Goal: Task Accomplishment & Management: Manage account settings

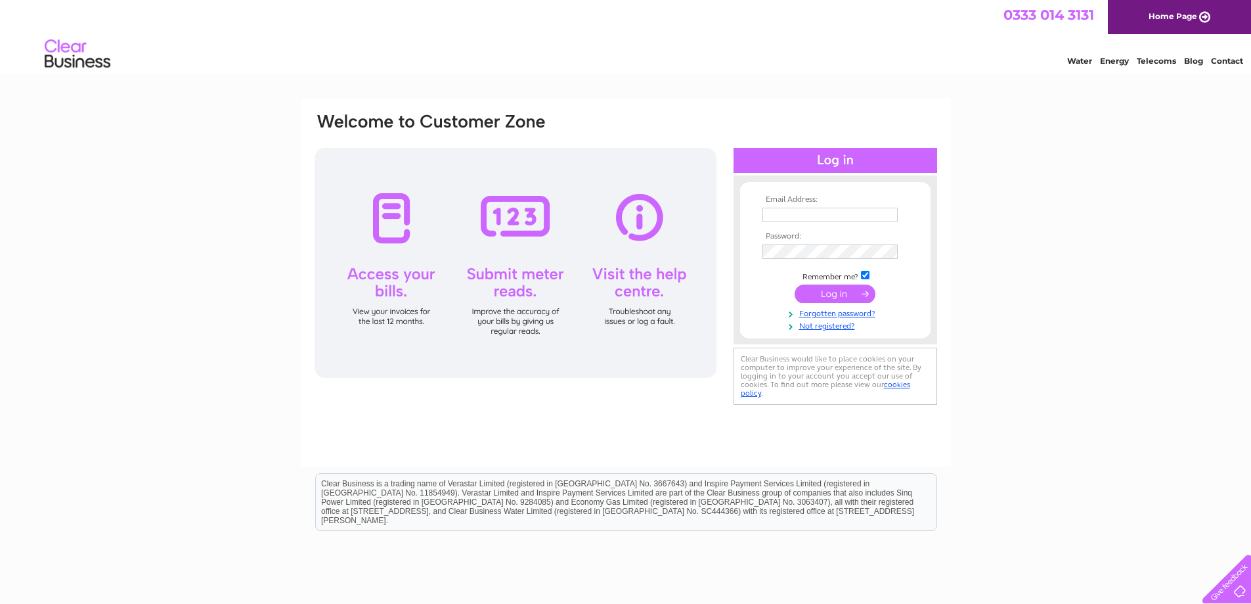
type input "info@htkheavenltd.co.uk"
click at [820, 293] on input "submit" at bounding box center [835, 293] width 81 height 18
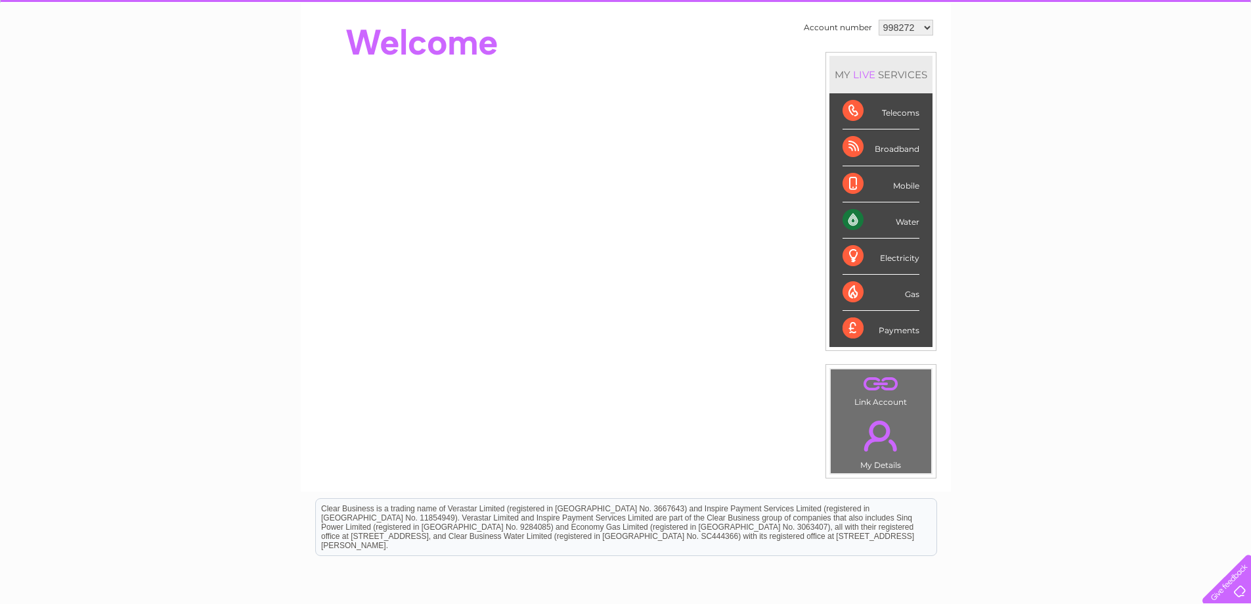
scroll to position [197, 0]
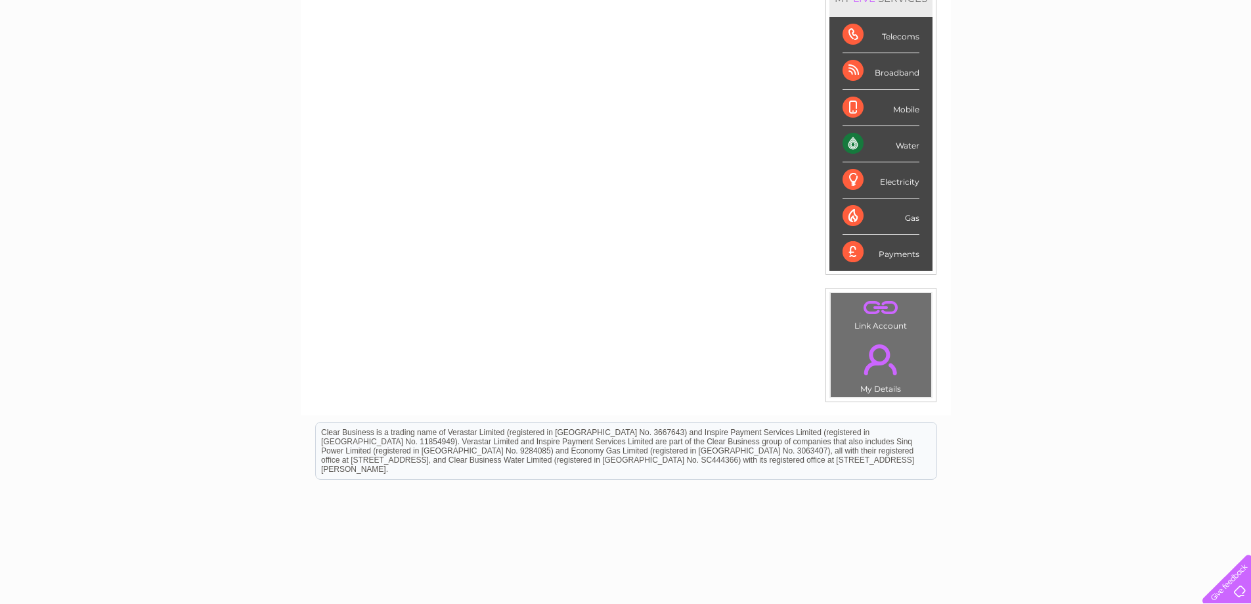
click at [859, 214] on div "Gas" at bounding box center [881, 216] width 77 height 36
drag, startPoint x: 894, startPoint y: 181, endPoint x: 903, endPoint y: 155, distance: 27.8
click at [894, 178] on div "Electricity" at bounding box center [881, 180] width 77 height 36
click at [911, 141] on div "Water" at bounding box center [881, 144] width 77 height 36
click at [887, 72] on div "Broadband" at bounding box center [881, 71] width 77 height 36
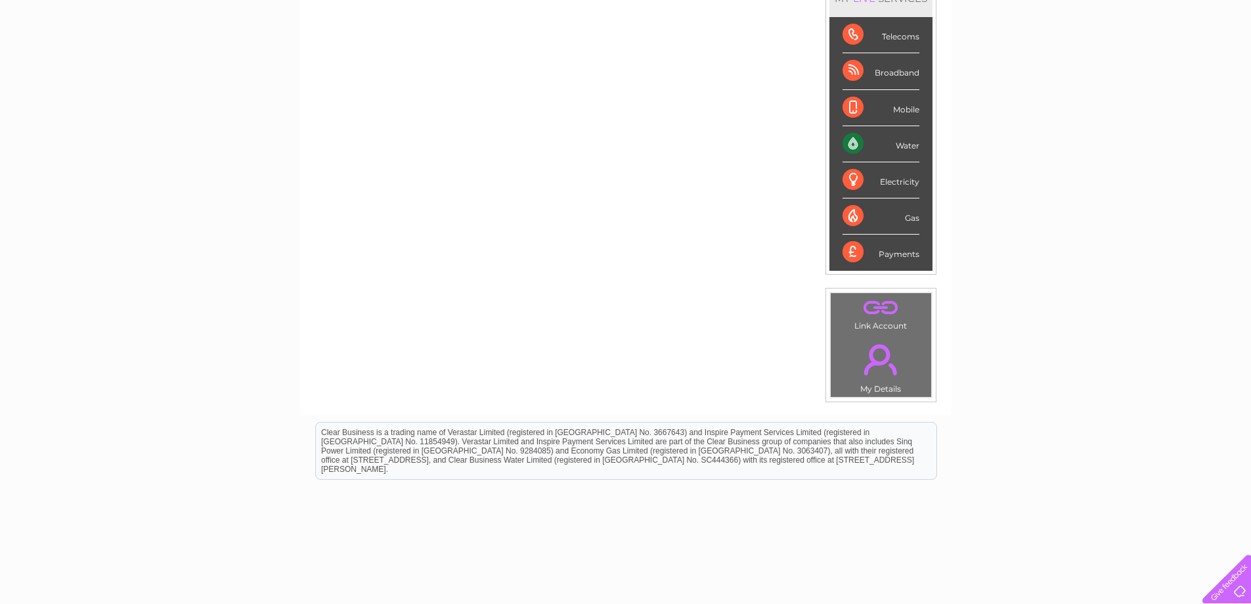
click at [892, 40] on div "Telecoms" at bounding box center [881, 35] width 77 height 36
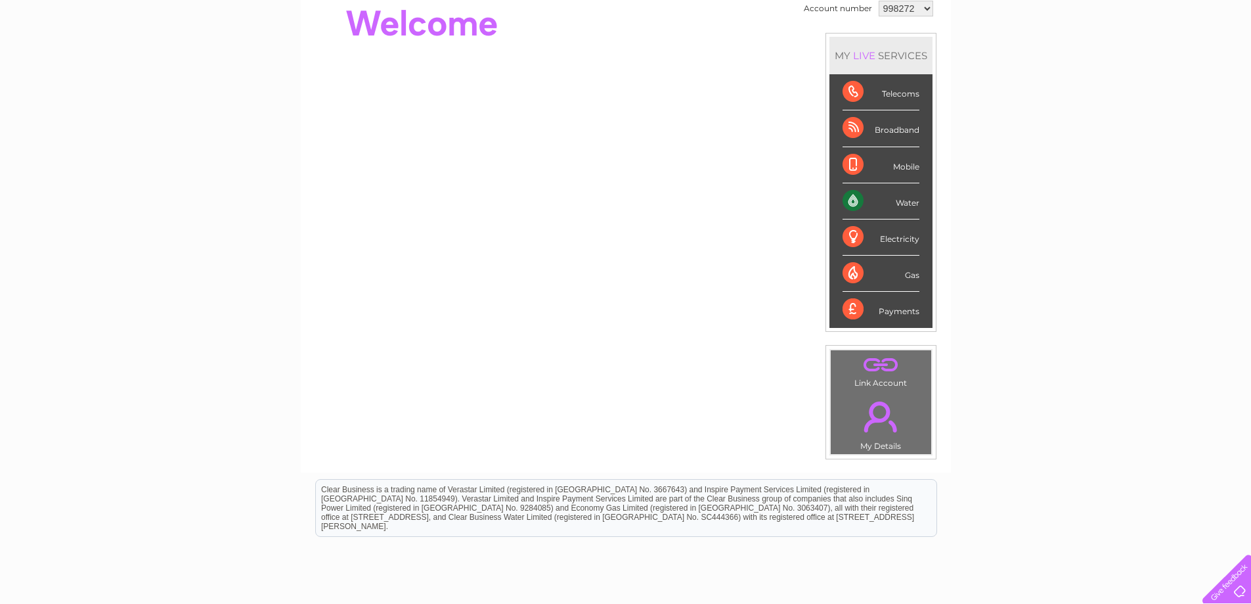
scroll to position [66, 0]
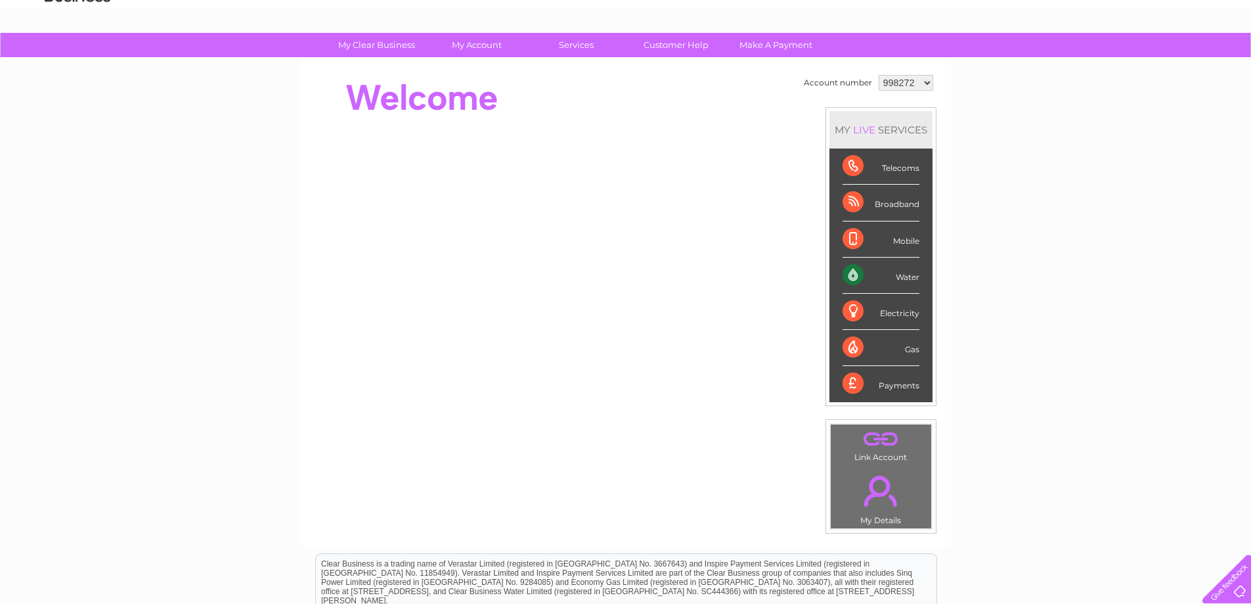
click at [896, 83] on select "998272 1150860" at bounding box center [906, 83] width 55 height 16
click at [908, 80] on select "998272 1150860" at bounding box center [906, 83] width 55 height 16
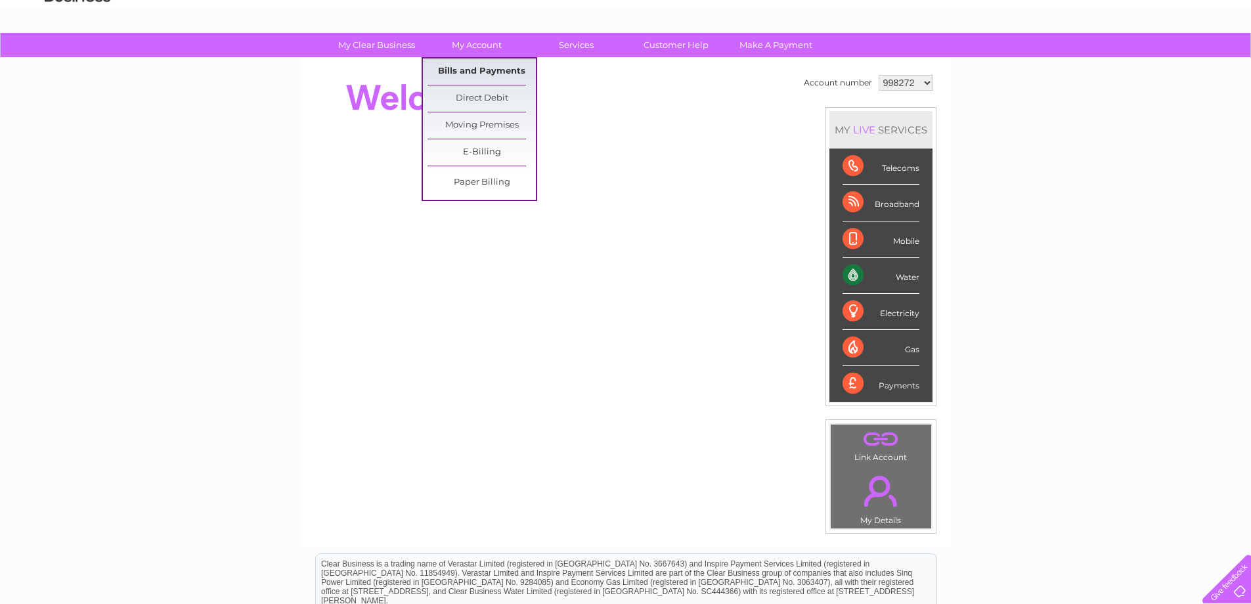
click at [481, 70] on link "Bills and Payments" at bounding box center [482, 71] width 108 height 26
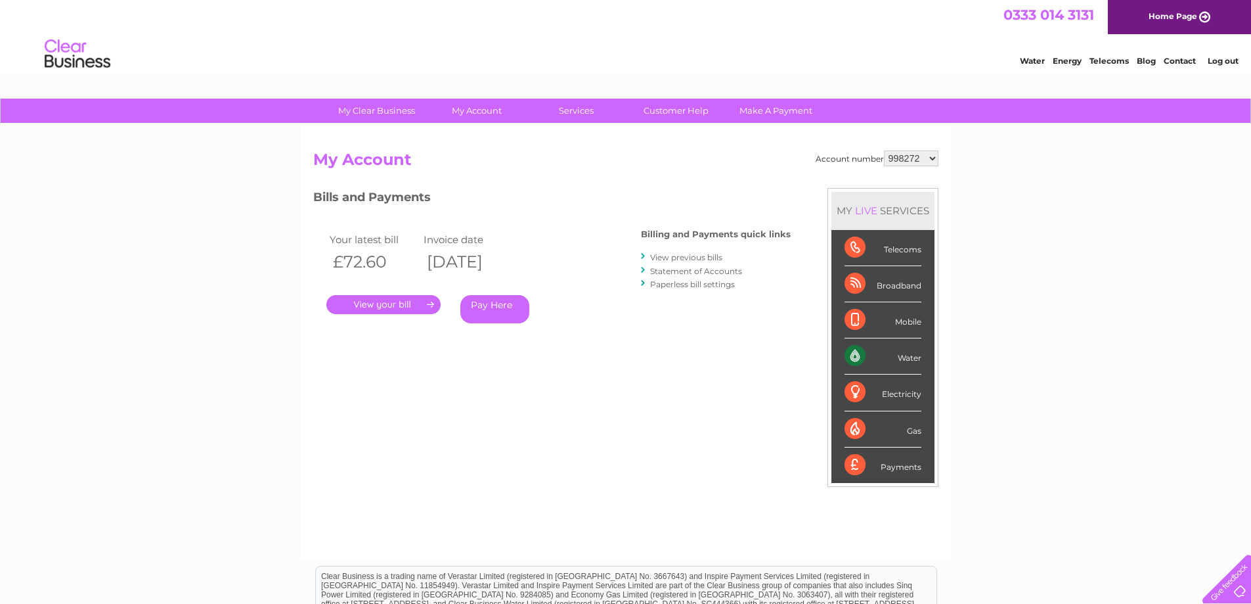
click at [412, 299] on link "." at bounding box center [383, 304] width 114 height 19
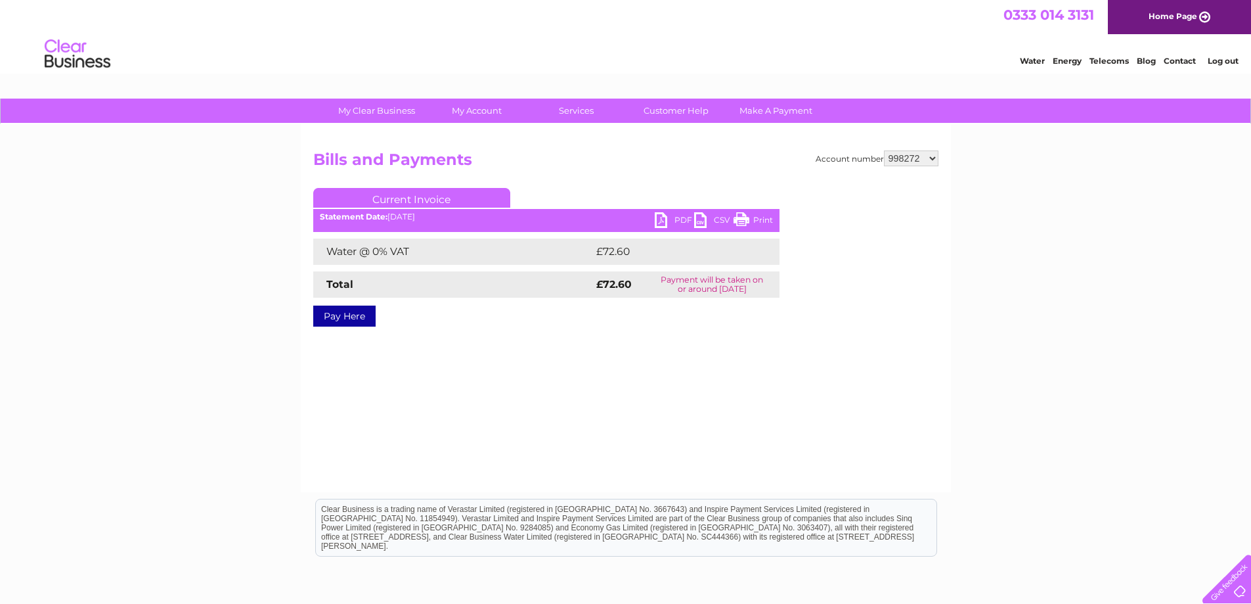
click at [665, 217] on link "PDF" at bounding box center [674, 221] width 39 height 19
